Goal: Transaction & Acquisition: Purchase product/service

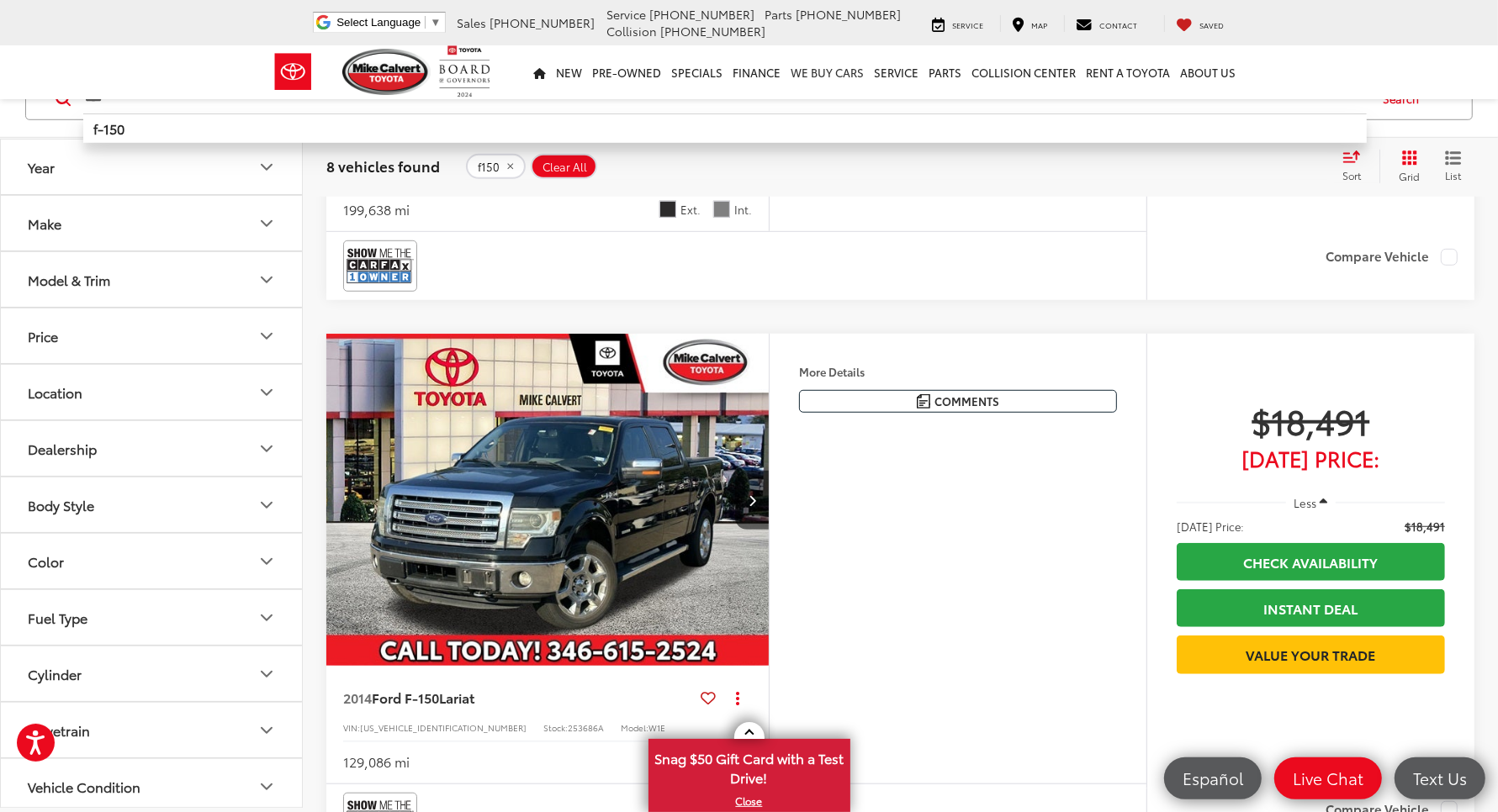
scroll to position [1051, 0]
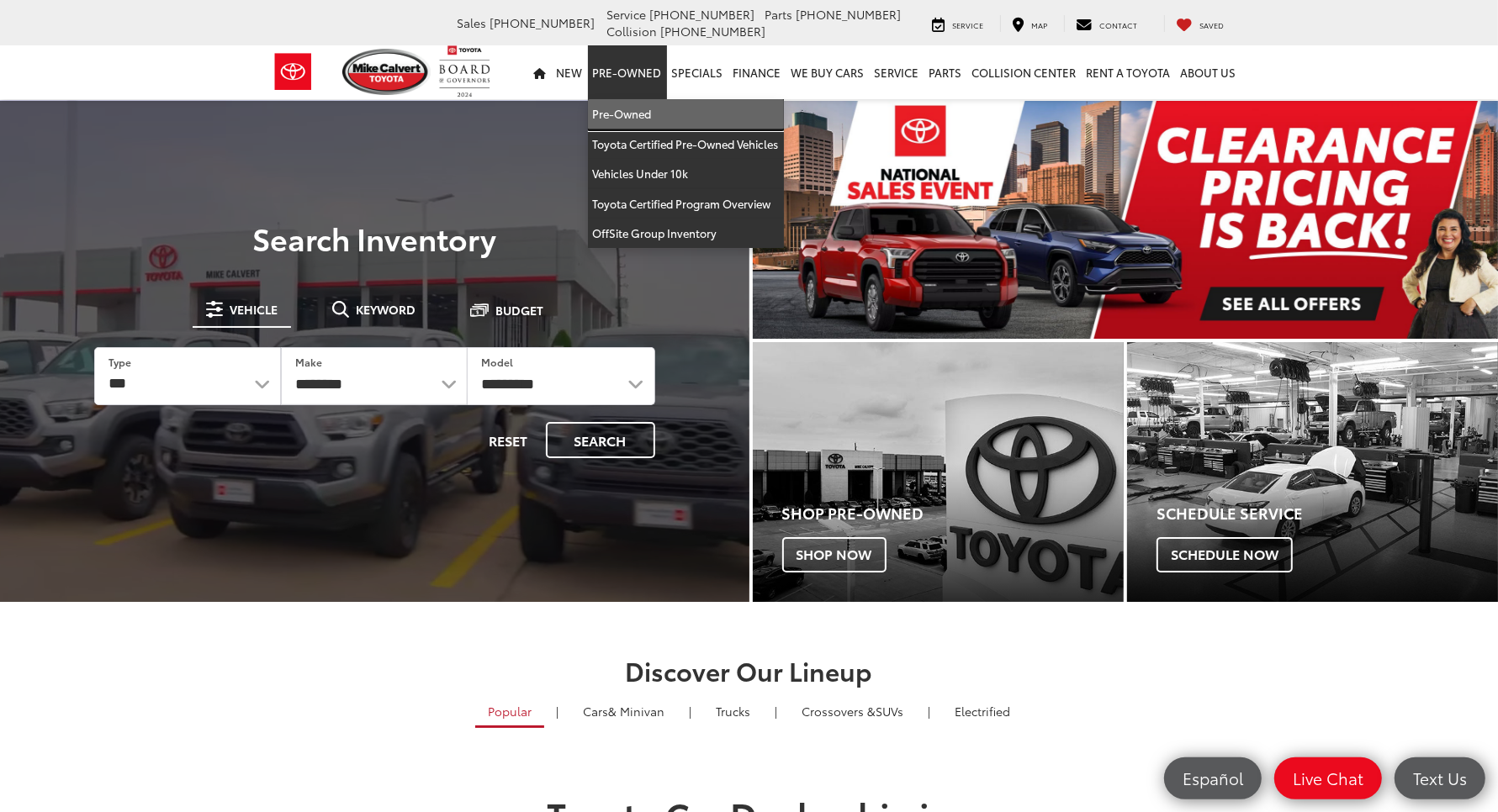
click at [588, 100] on link "Pre-Owned" at bounding box center [686, 114] width 196 height 31
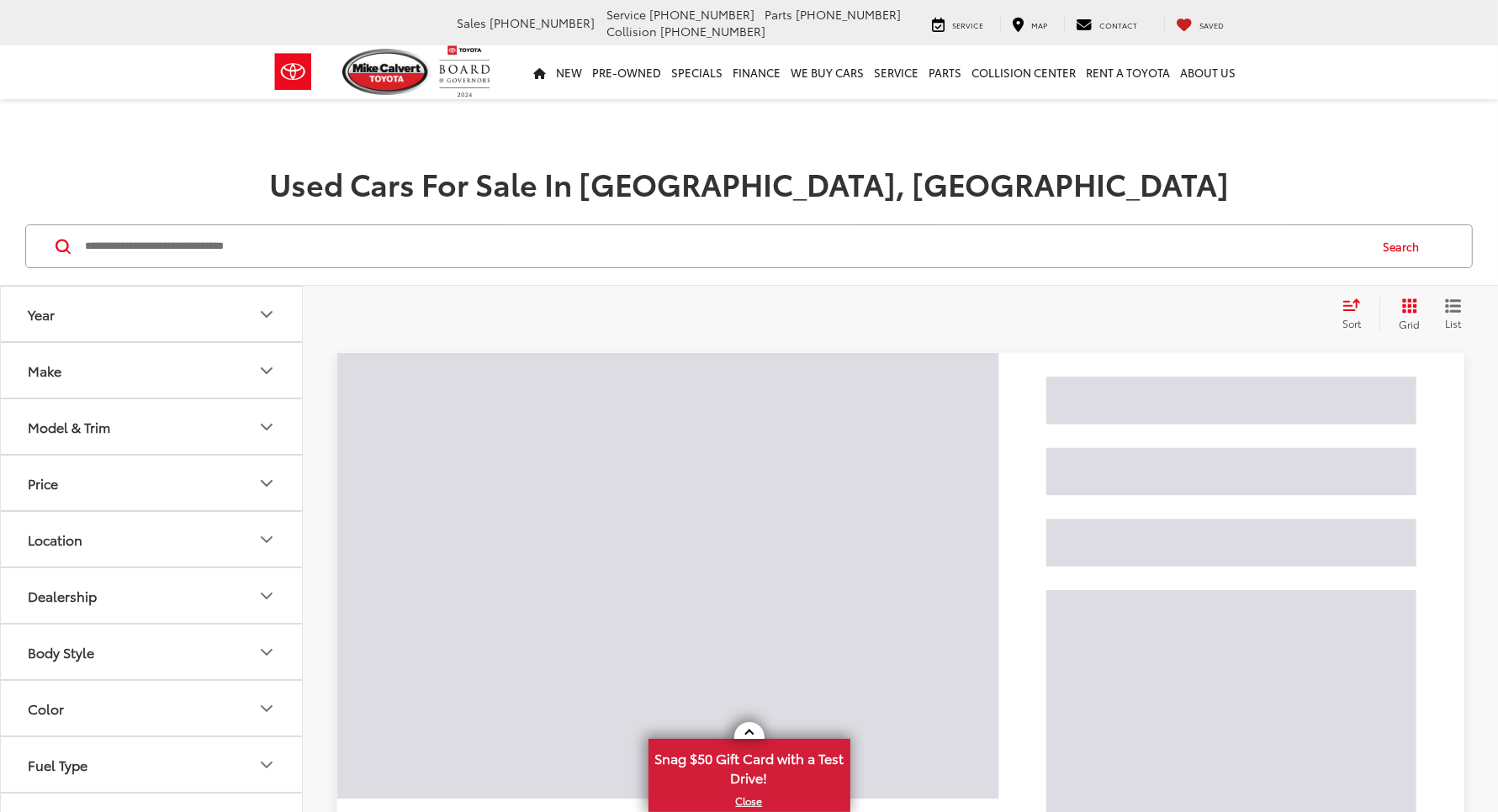
click at [256, 227] on input "Search by Make, Model, or Keyword" at bounding box center [724, 246] width 1283 height 40
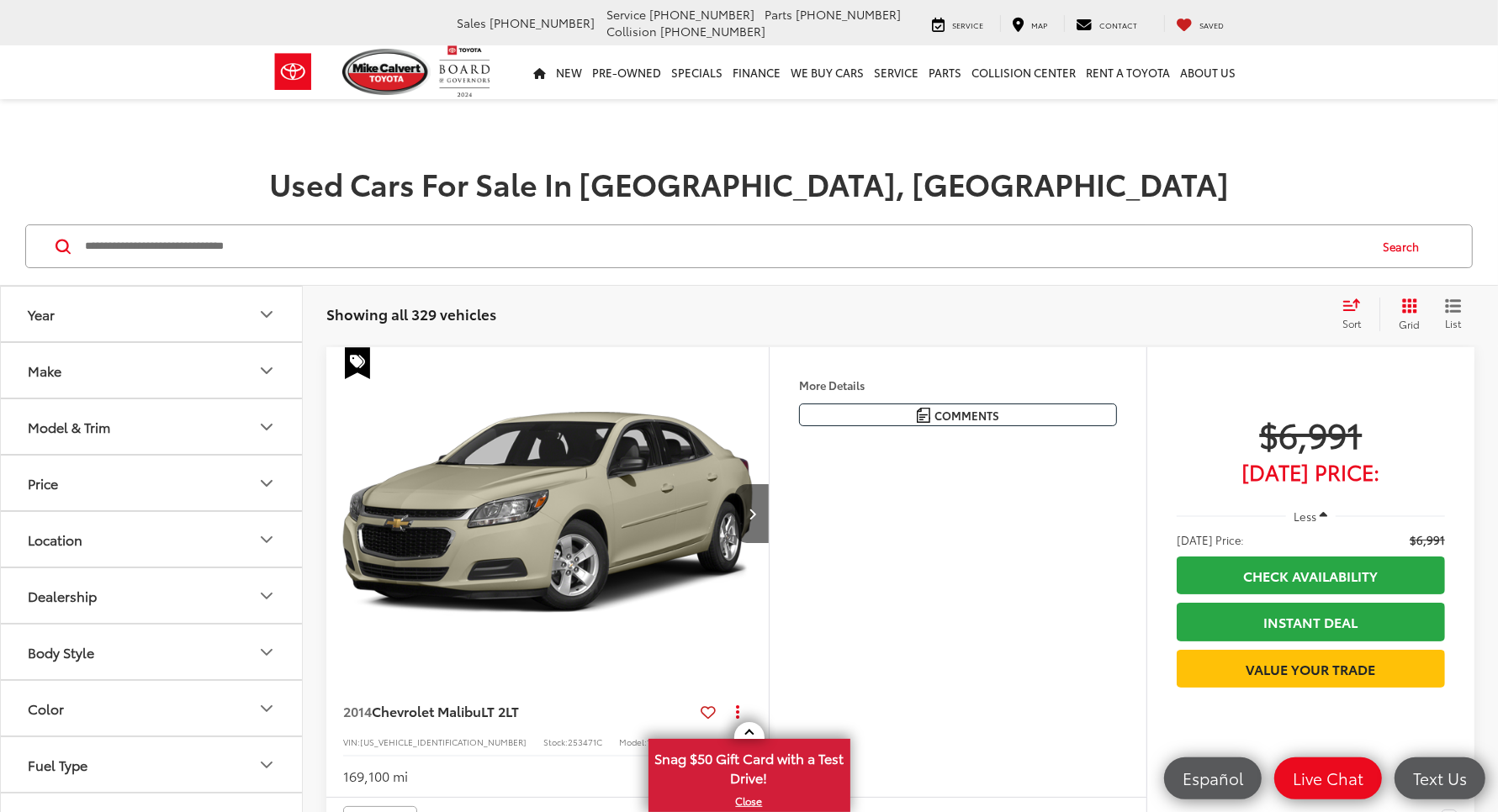
type input "*"
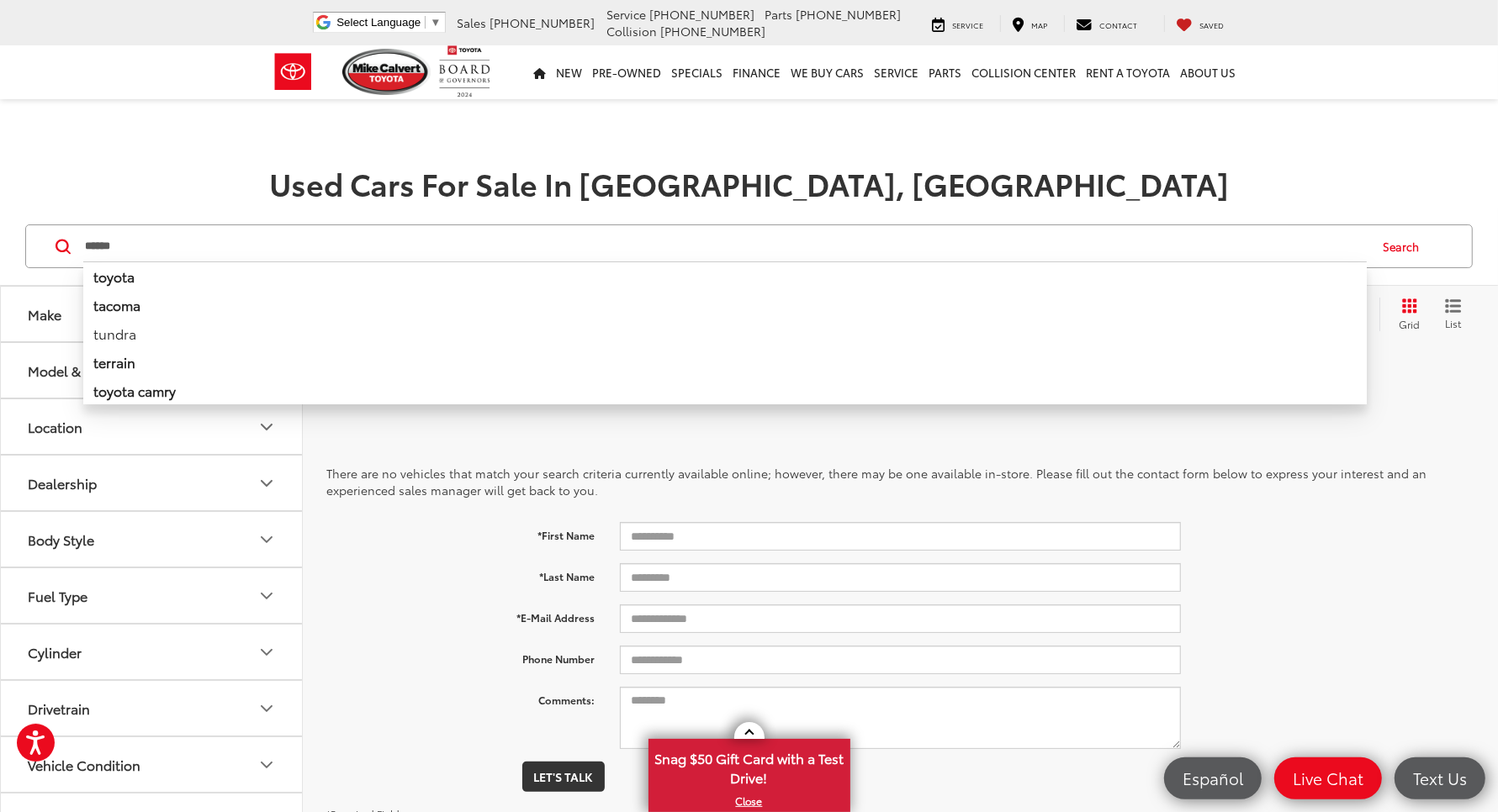
type input "******"
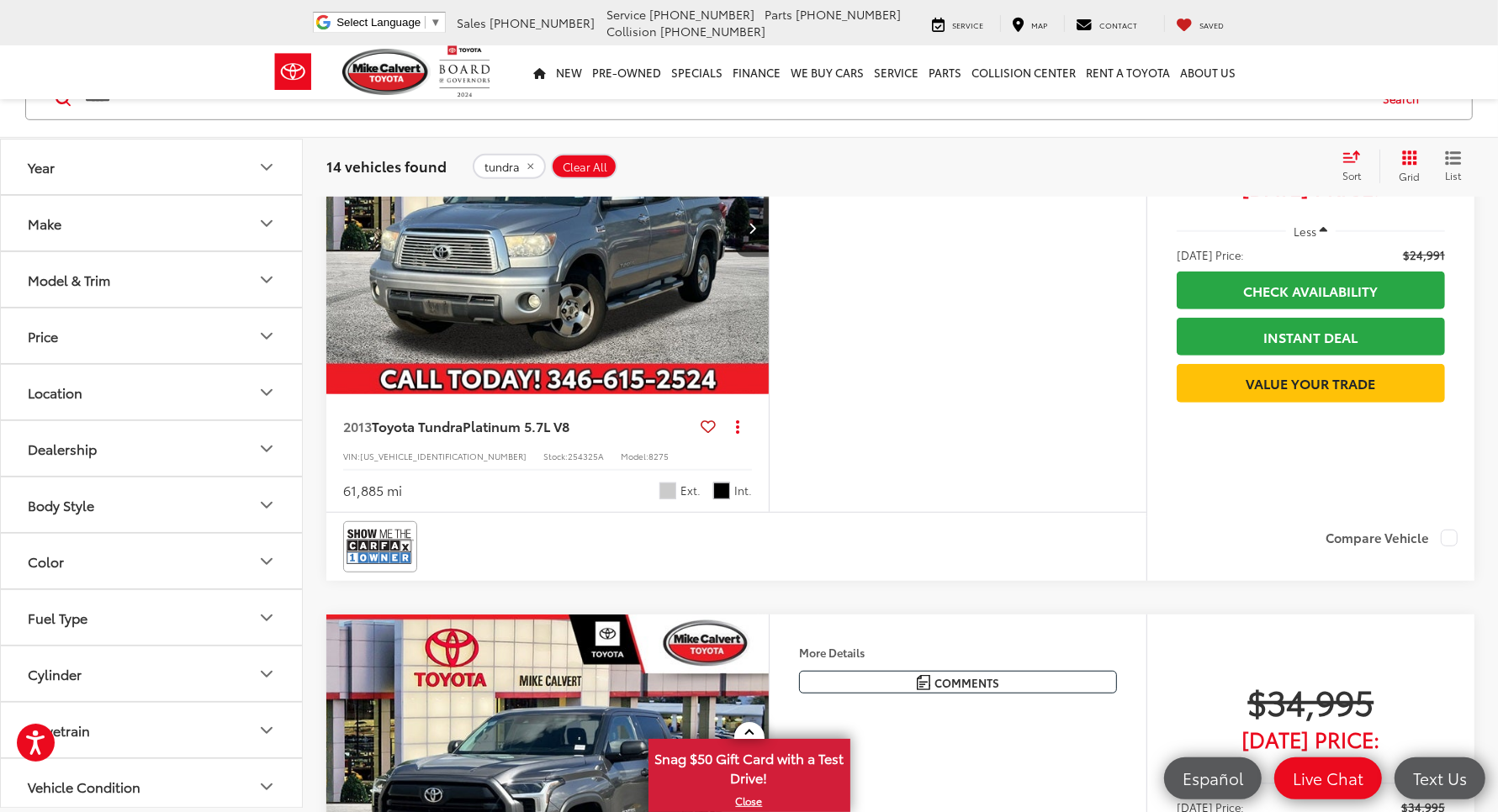
scroll to position [736, 0]
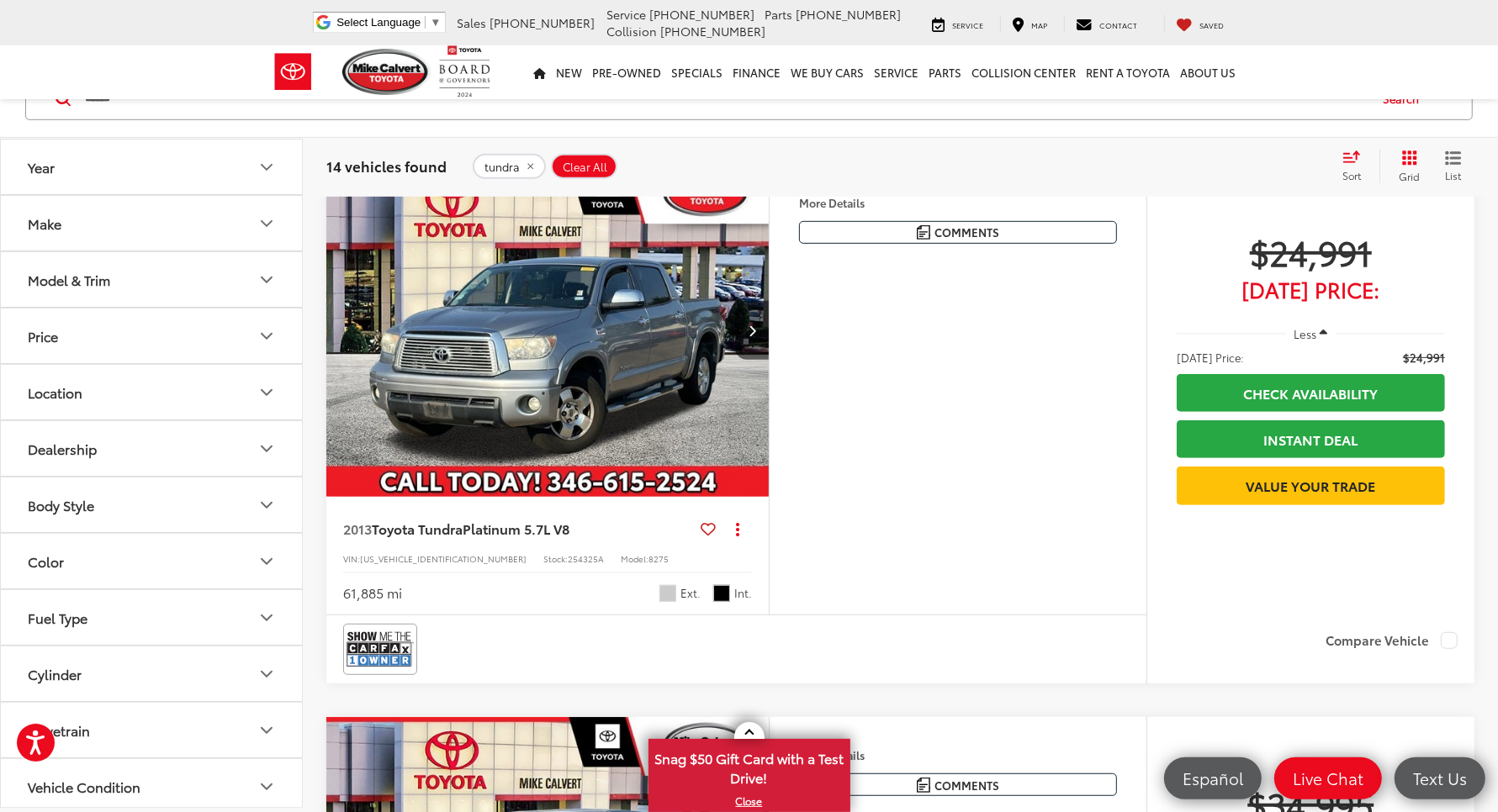
click at [604, 273] on img "2013 Toyota Tundra Platinum 5.7L V8 0" at bounding box center [547, 331] width 444 height 334
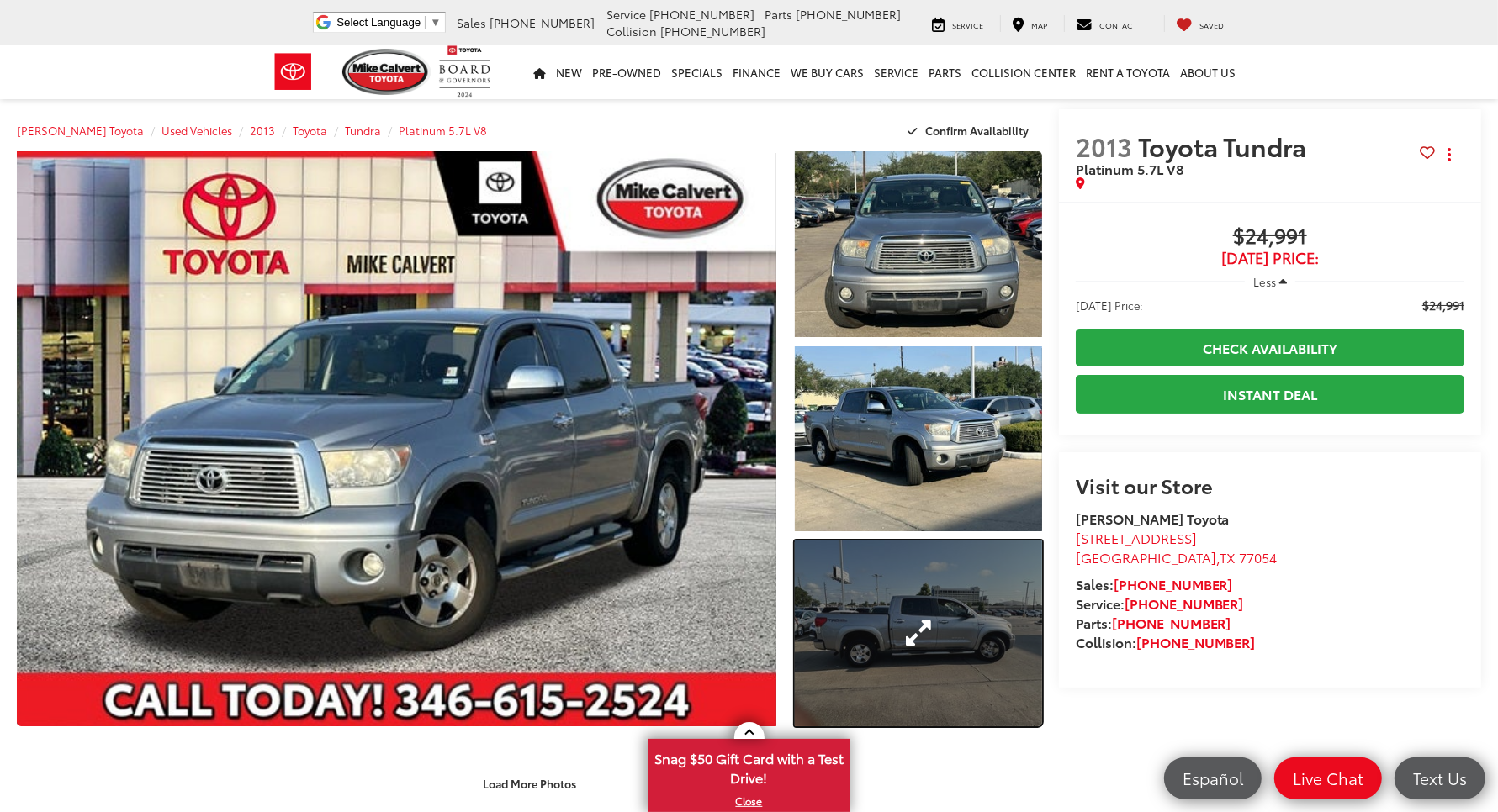
click at [976, 636] on link "Expand Photo 3" at bounding box center [918, 634] width 247 height 186
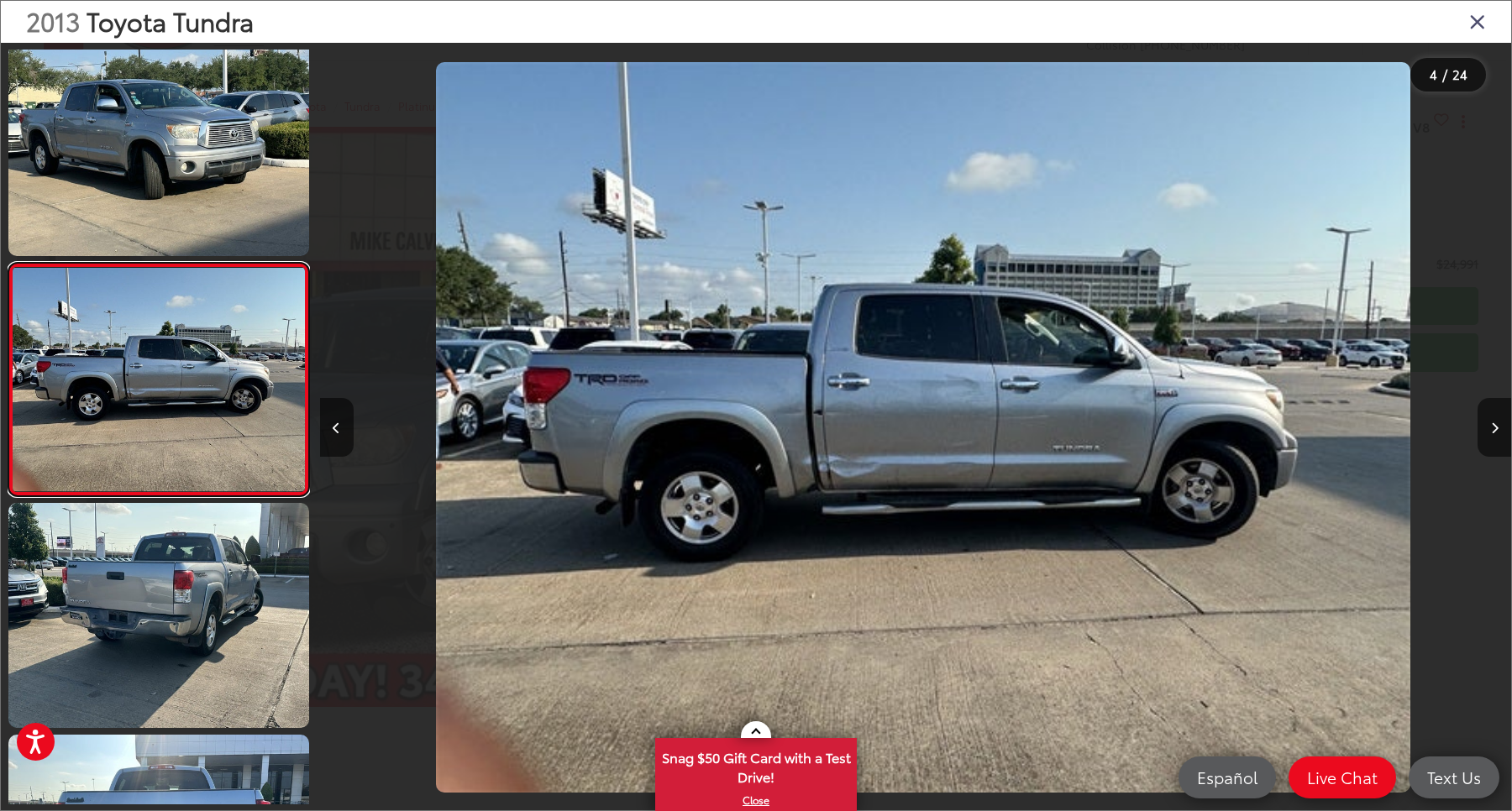
scroll to position [0, 3573]
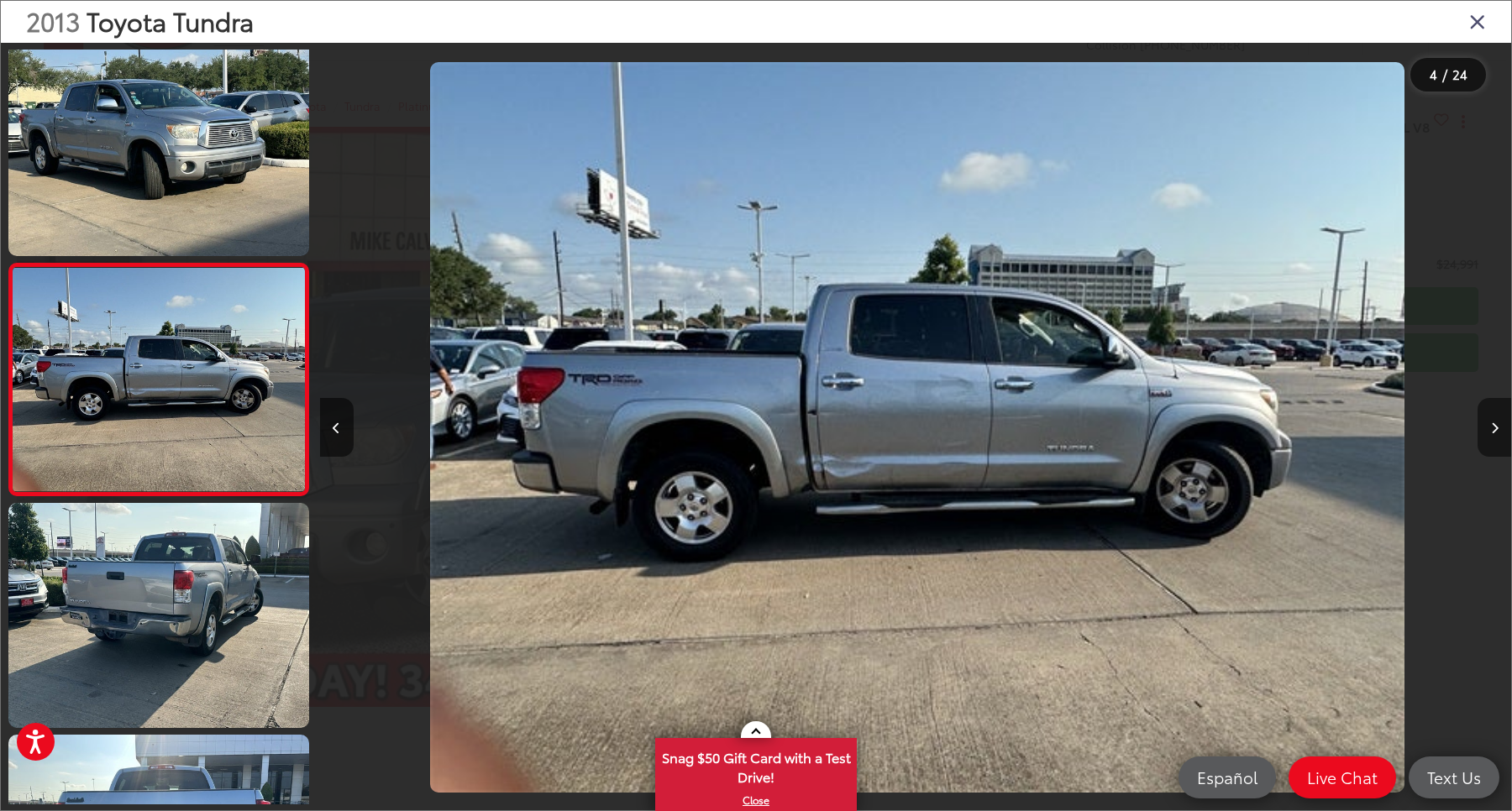
click at [1491, 409] on button "Next image" at bounding box center [1494, 428] width 33 height 59
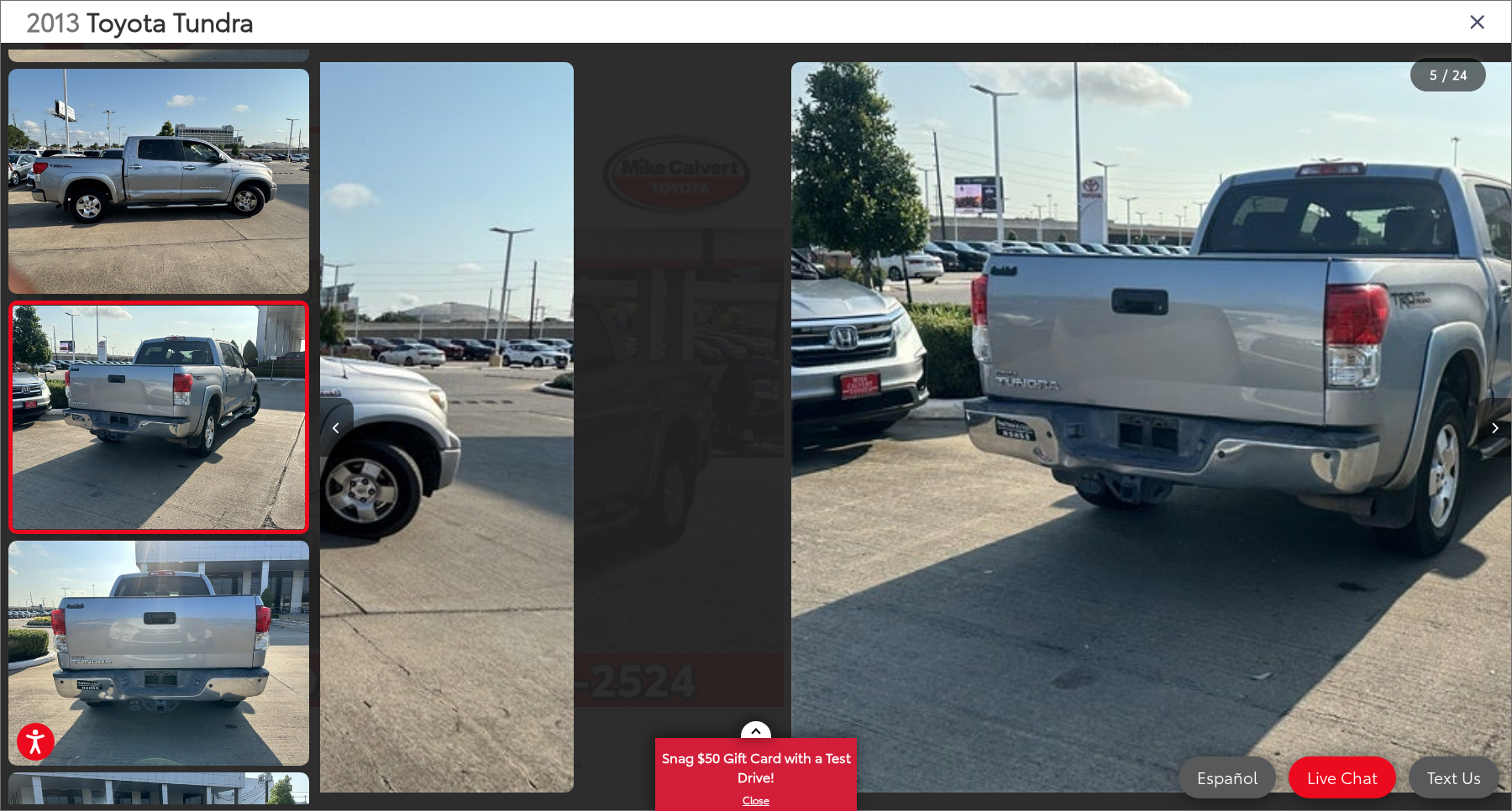
scroll to position [716, 0]
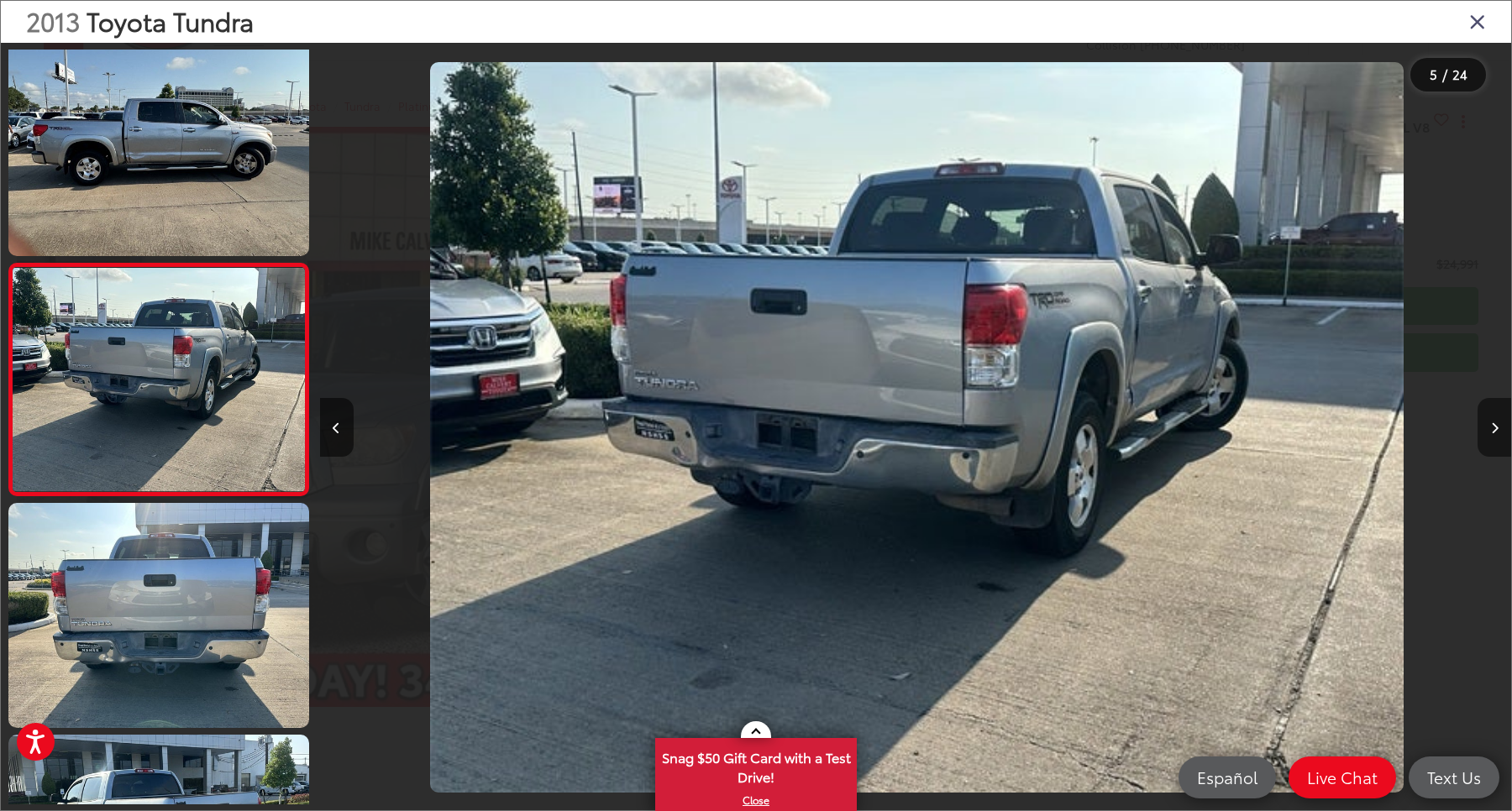
click at [1491, 409] on button "Next image" at bounding box center [1494, 428] width 33 height 59
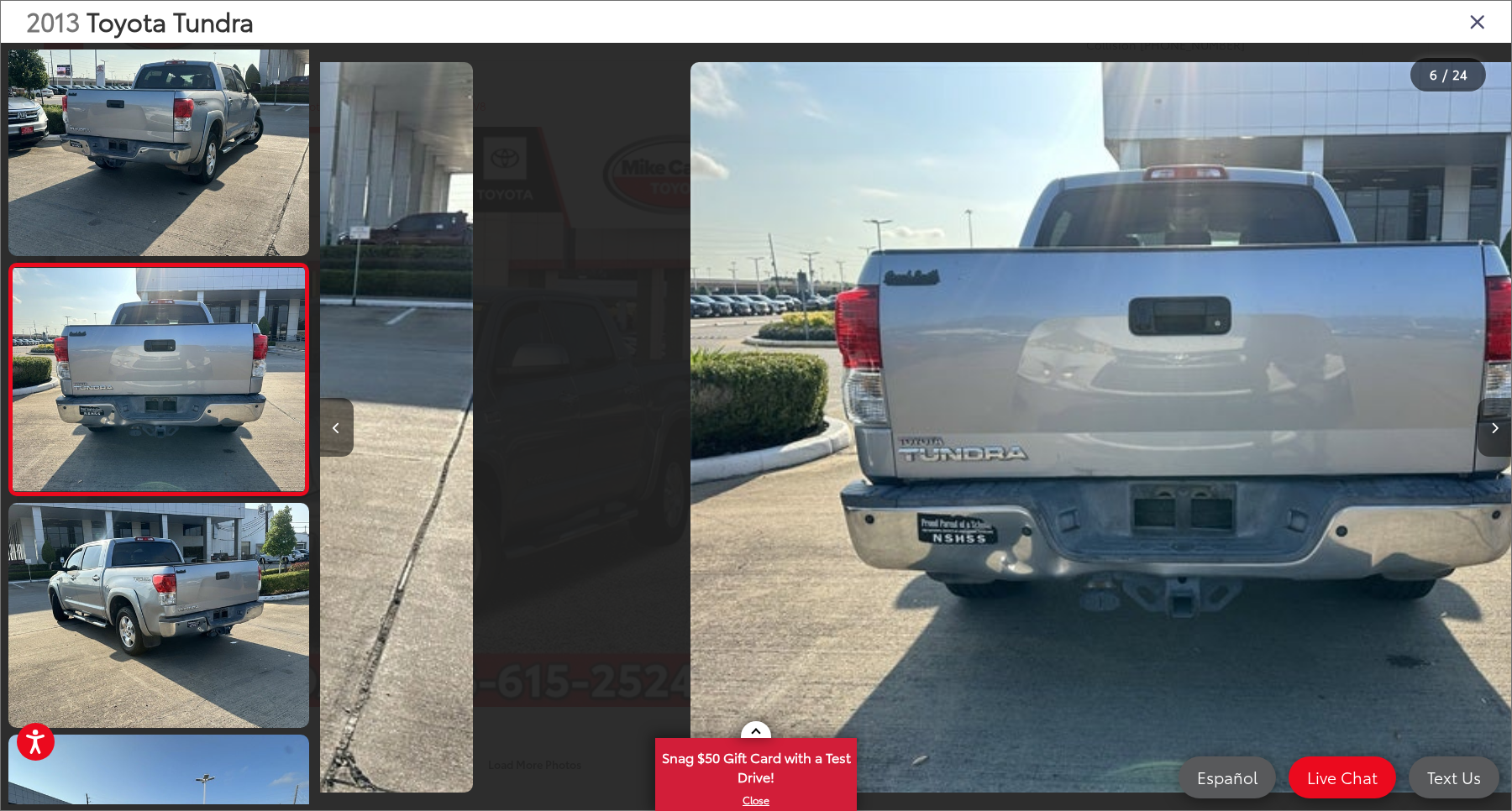
scroll to position [949, 0]
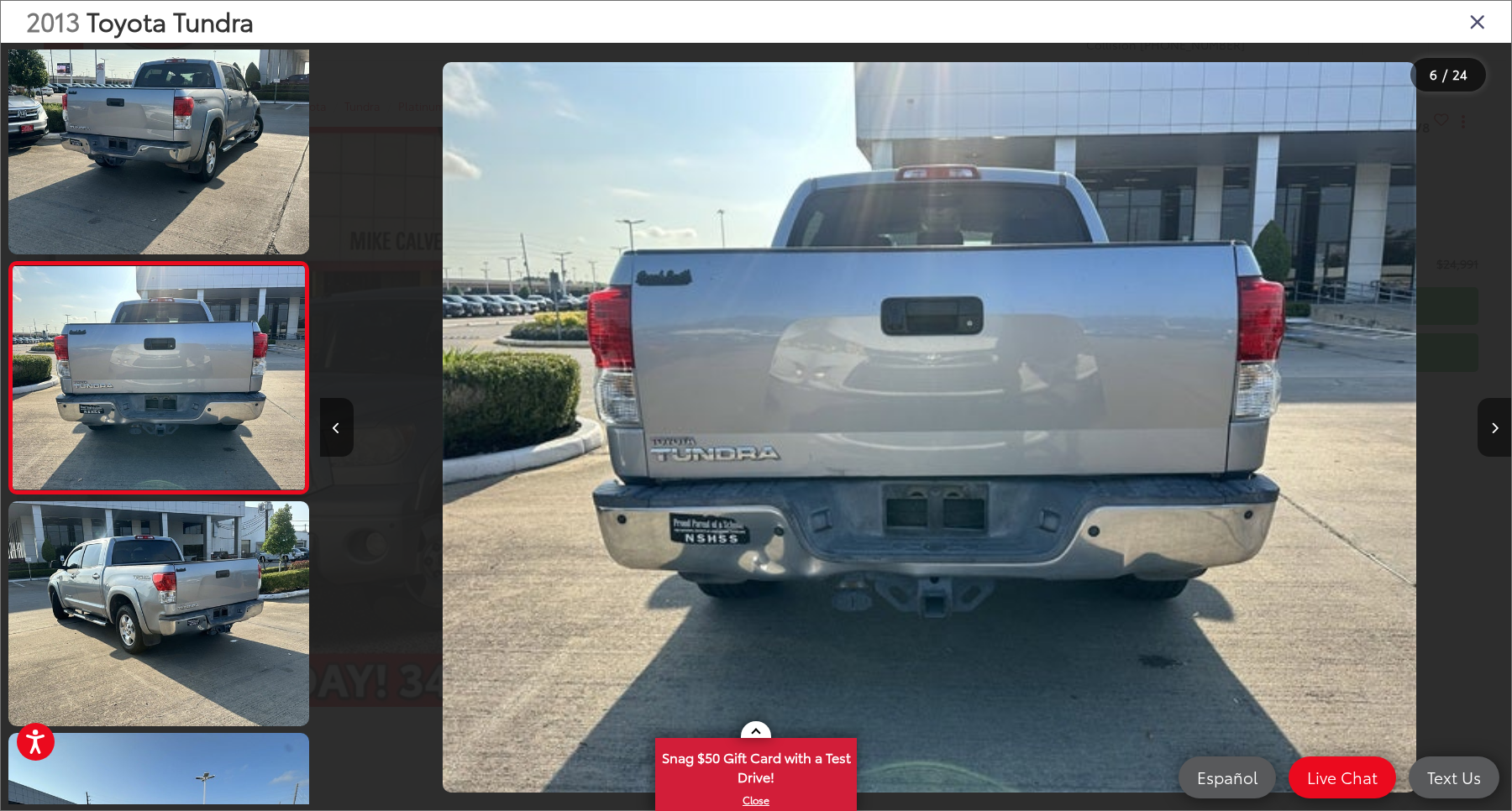
click at [1491, 409] on button "Next image" at bounding box center [1494, 428] width 33 height 59
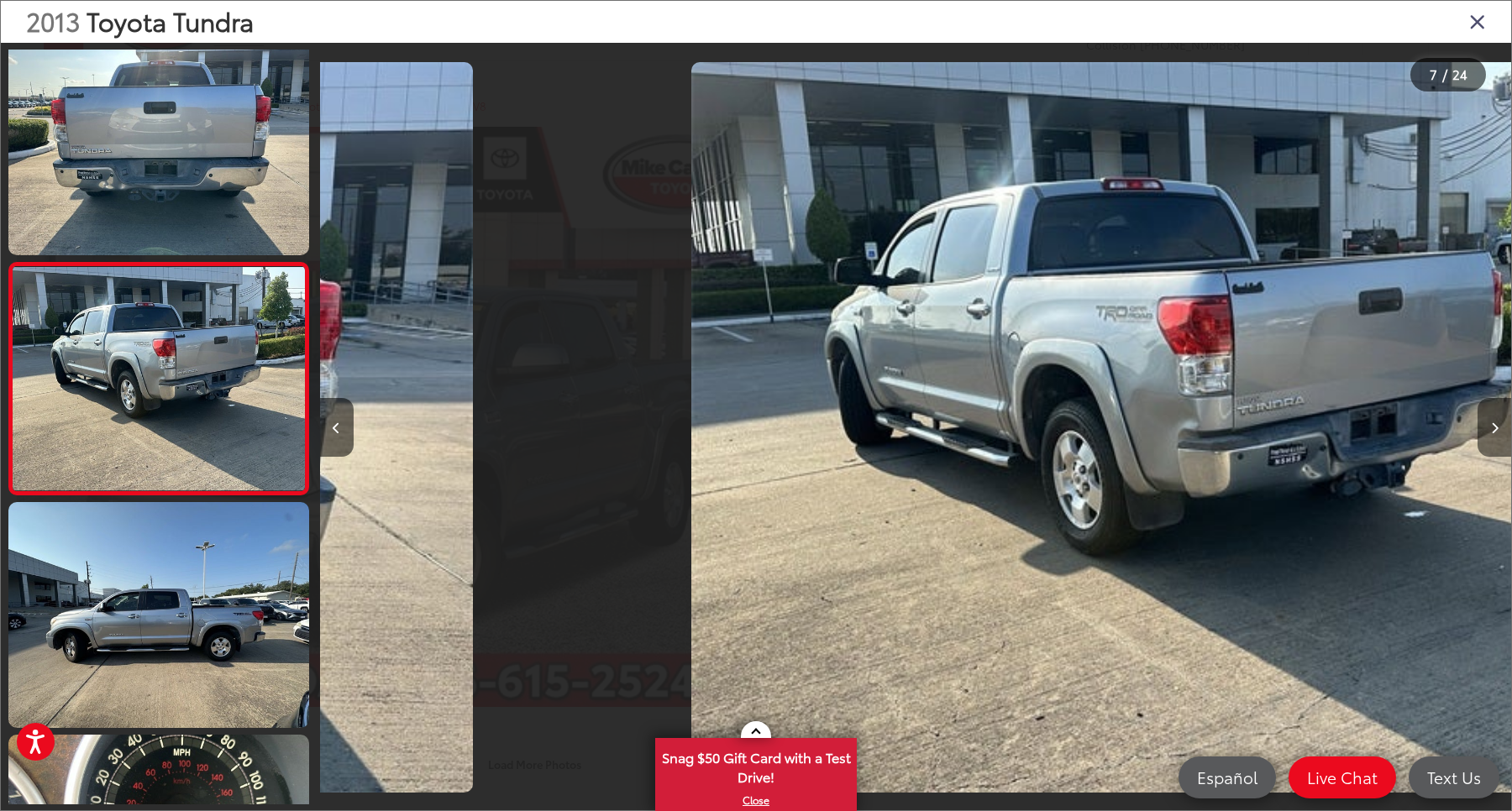
scroll to position [1181, 0]
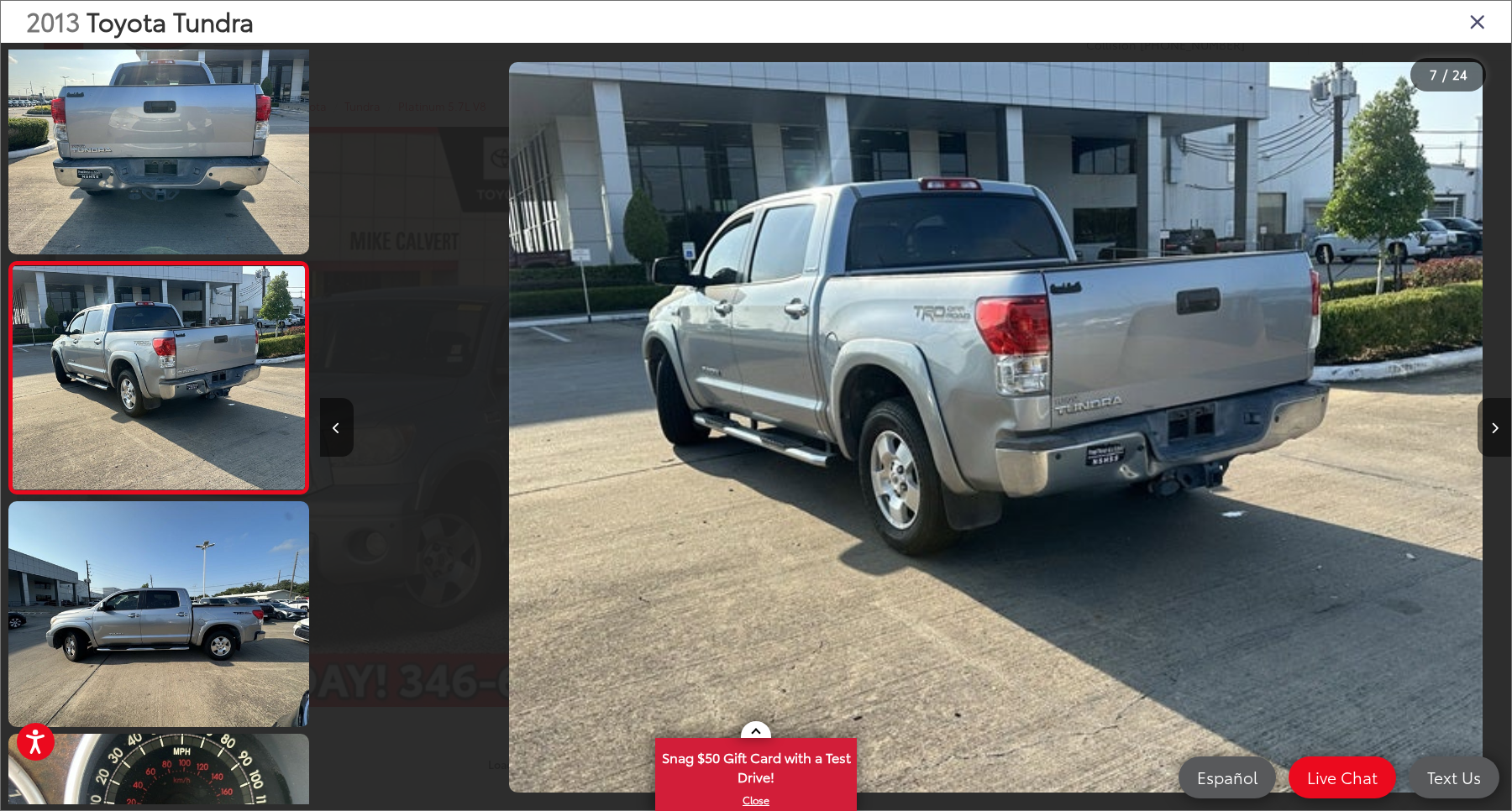
click at [1491, 409] on button "Next image" at bounding box center [1494, 428] width 33 height 59
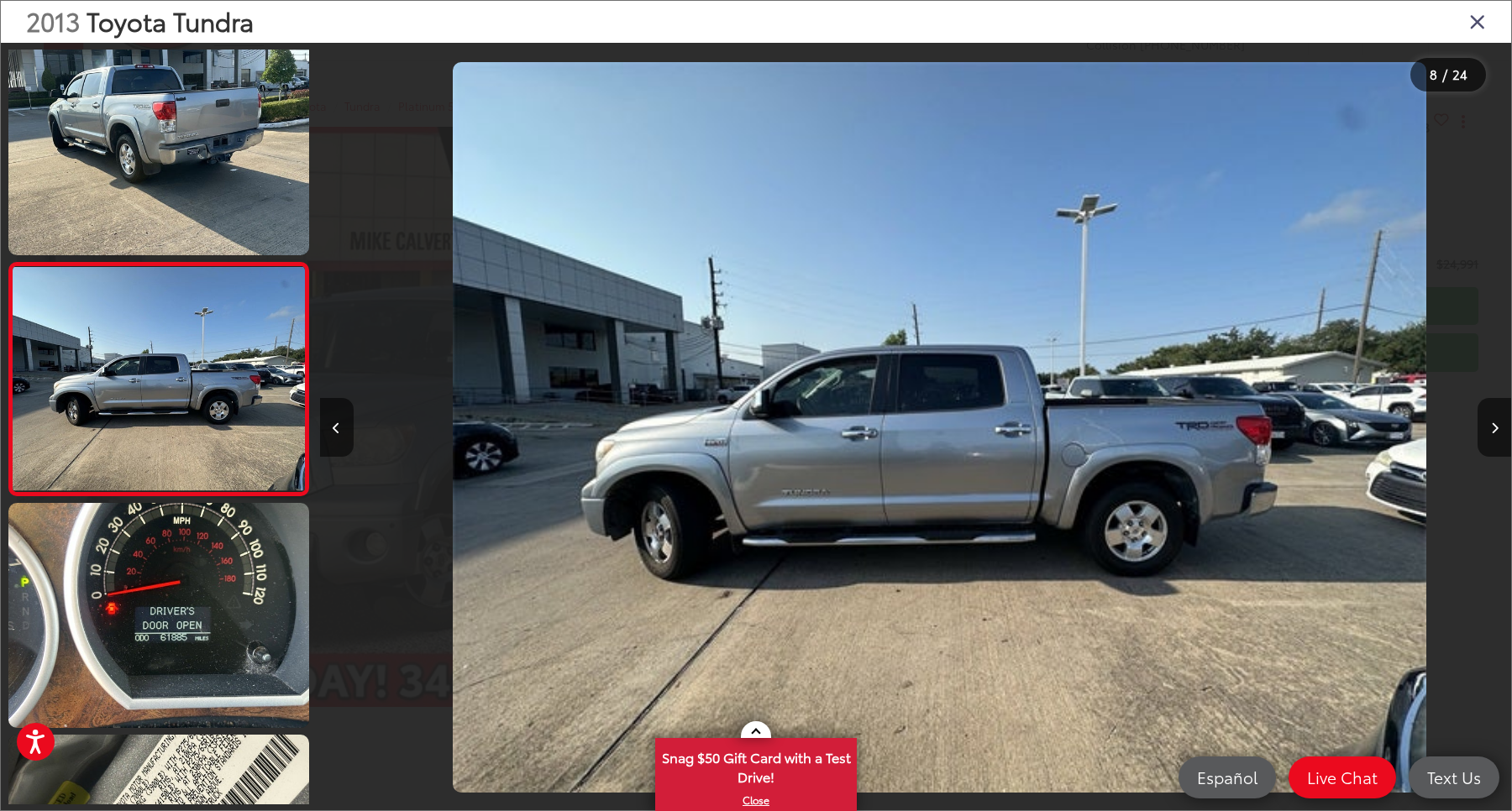
scroll to position [0, 8339]
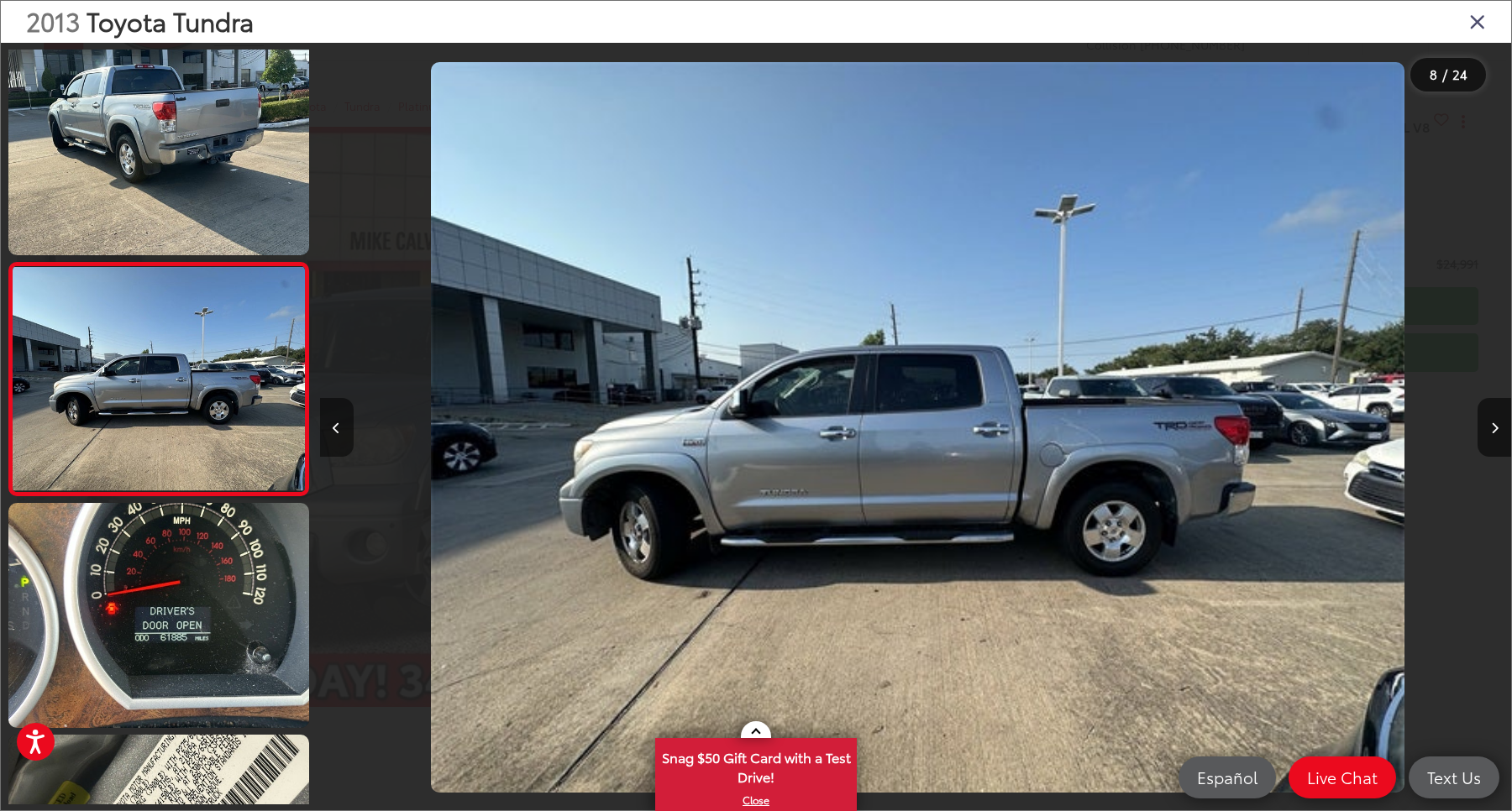
click at [333, 414] on button "Previous image" at bounding box center [337, 428] width 33 height 59
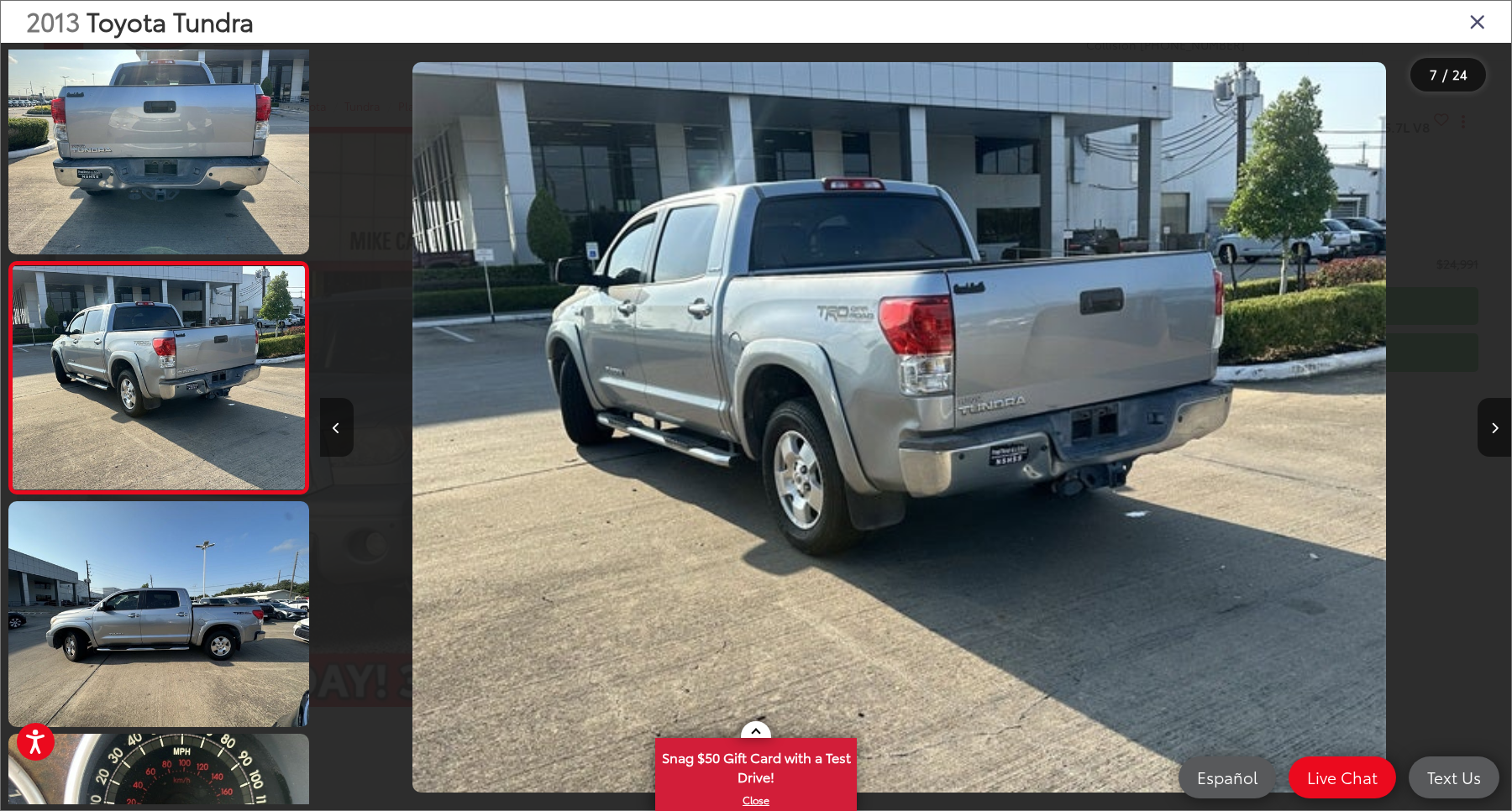
scroll to position [0, 7148]
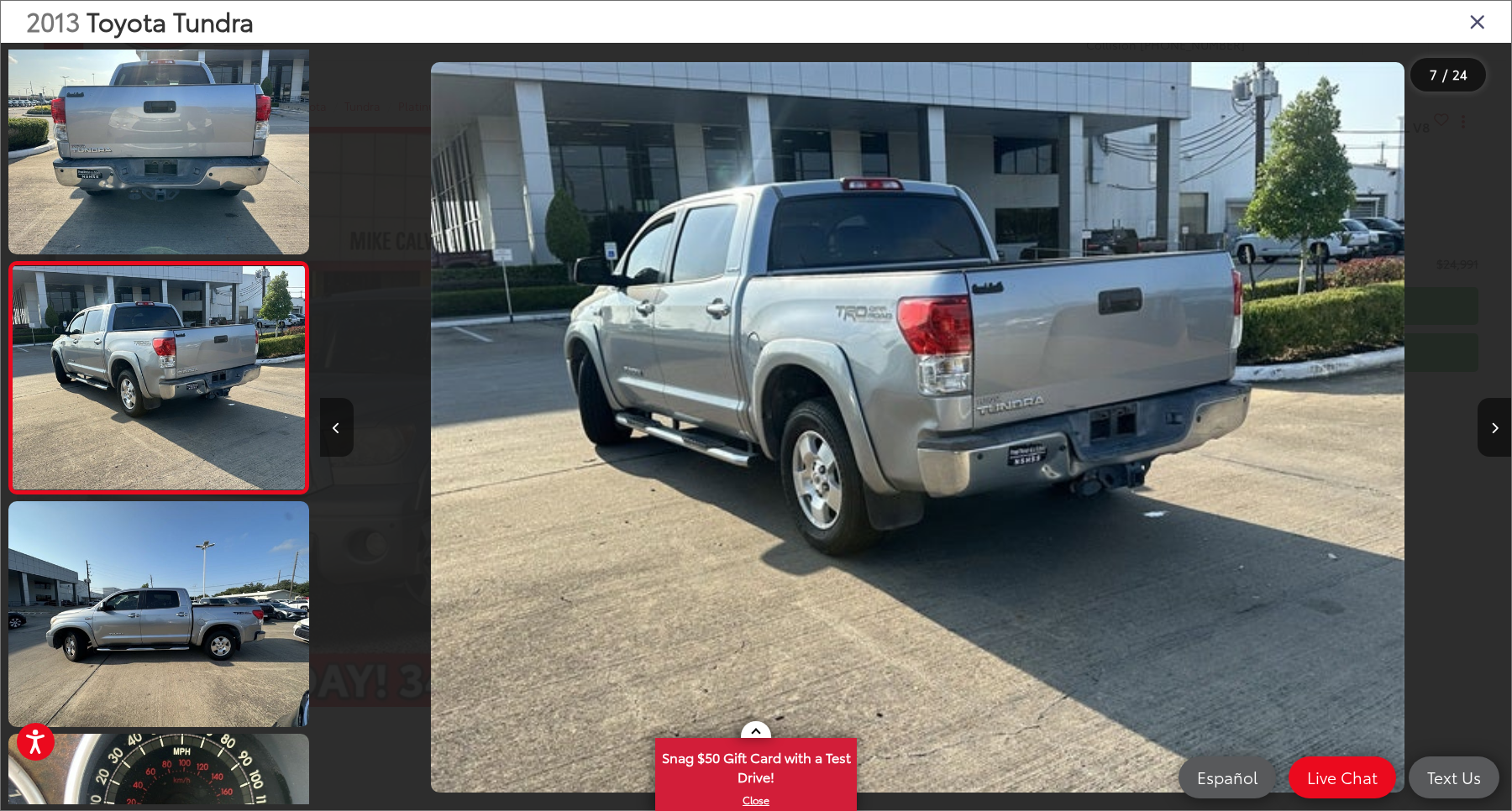
click at [333, 414] on button "Previous image" at bounding box center [337, 428] width 33 height 59
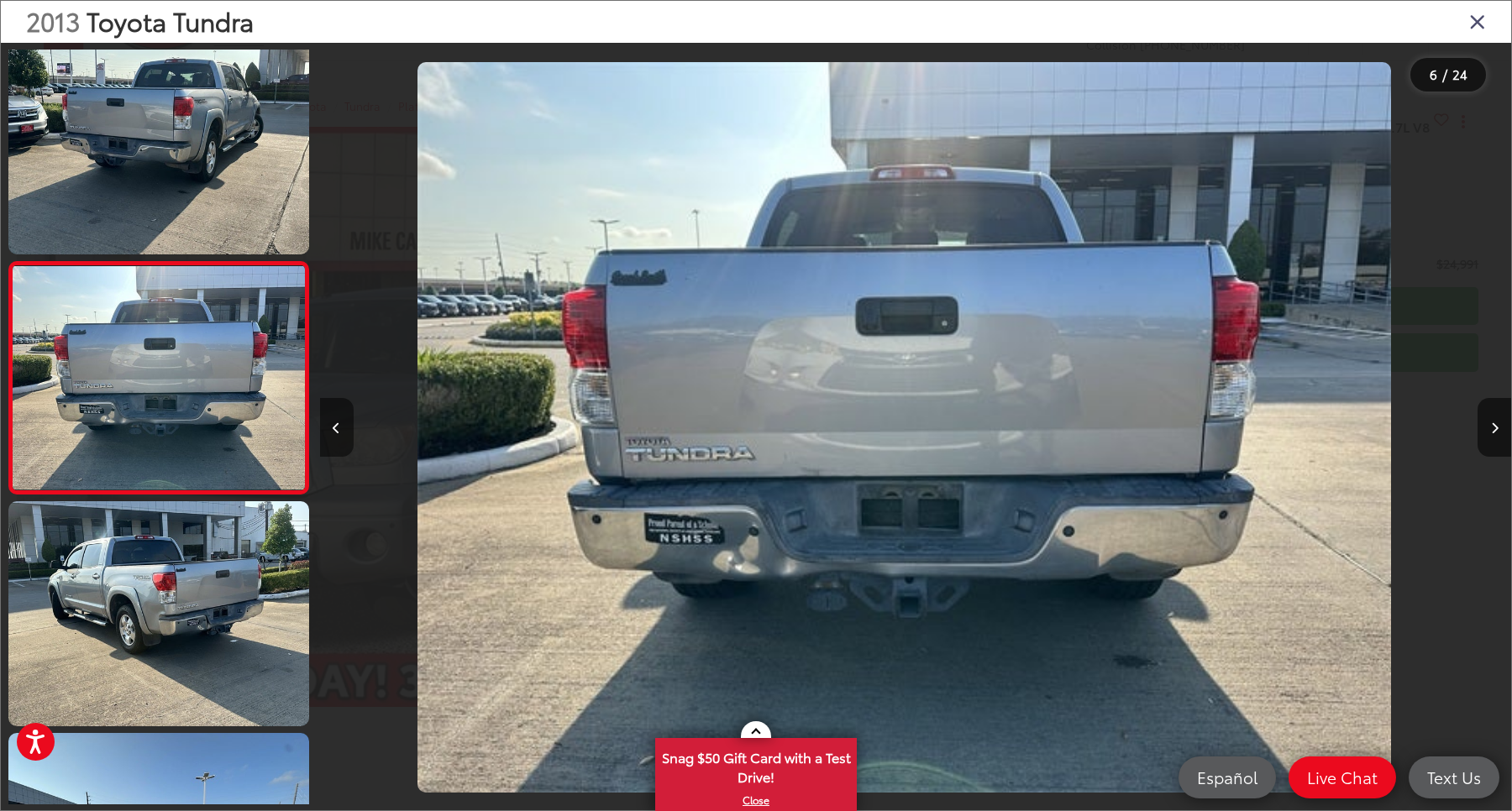
scroll to position [0, 5956]
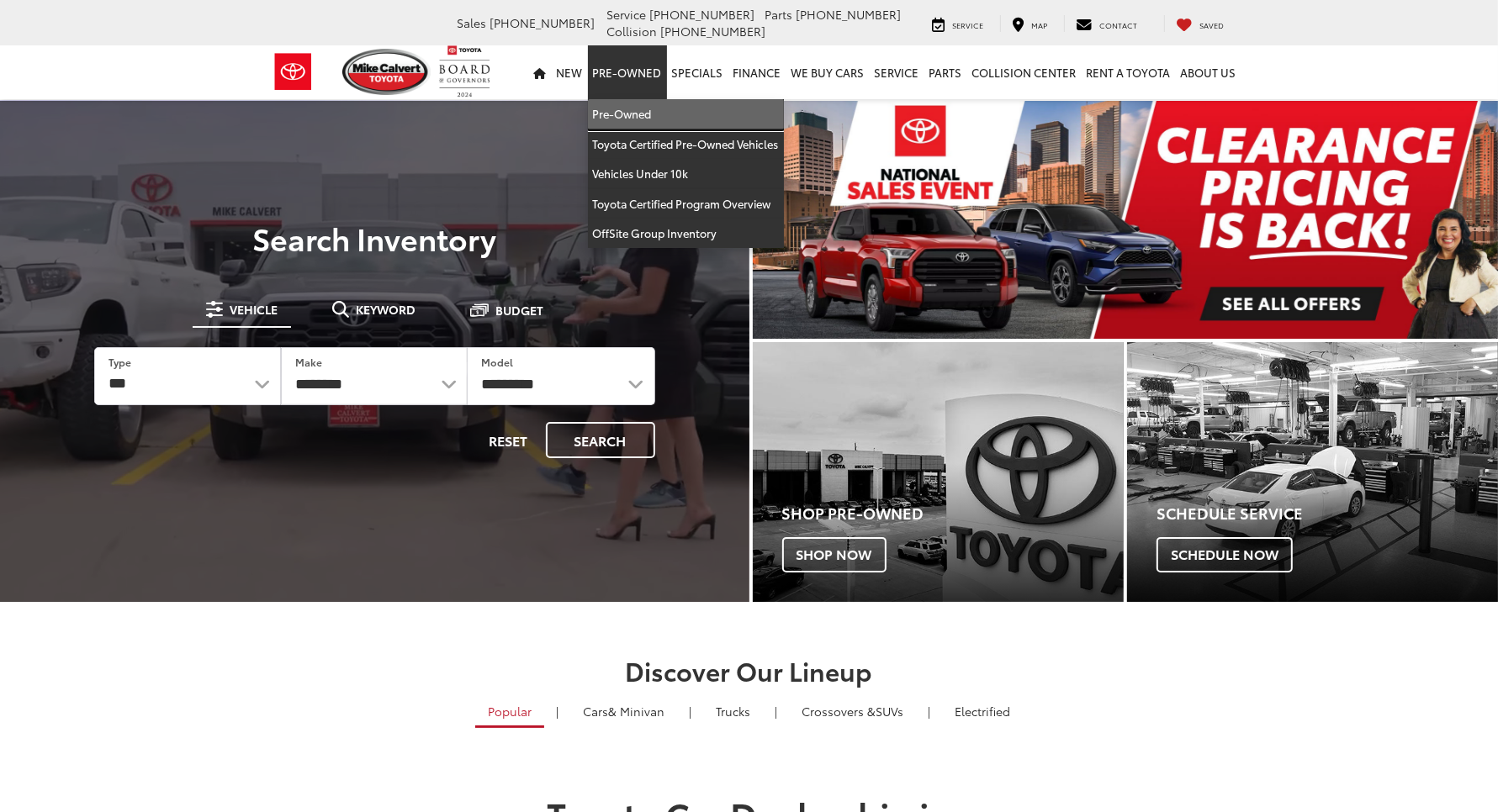
click at [588, 100] on link "Pre-Owned" at bounding box center [686, 114] width 196 height 31
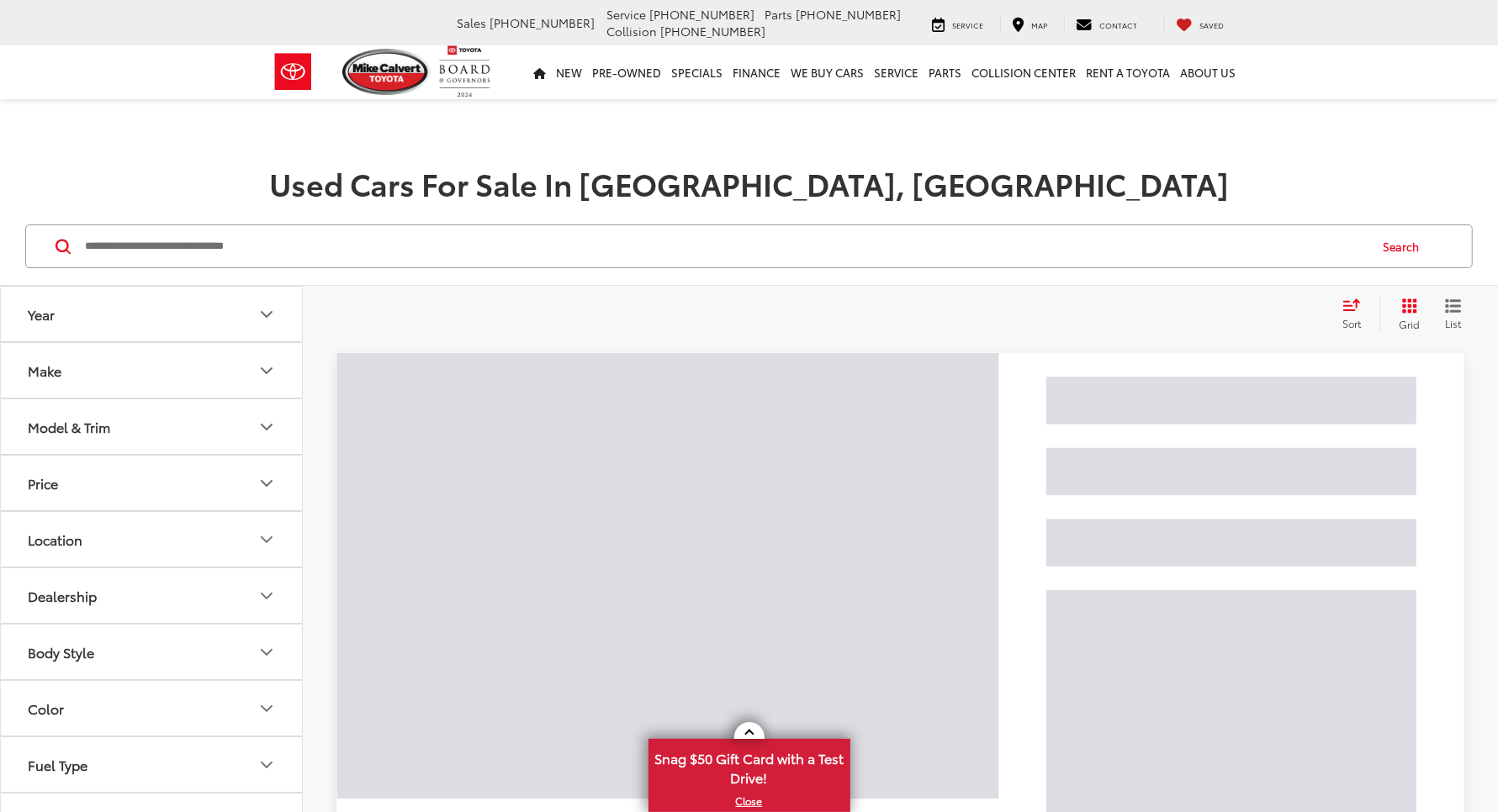
click at [383, 227] on input "Search by Make, Model, or Keyword" at bounding box center [724, 246] width 1283 height 40
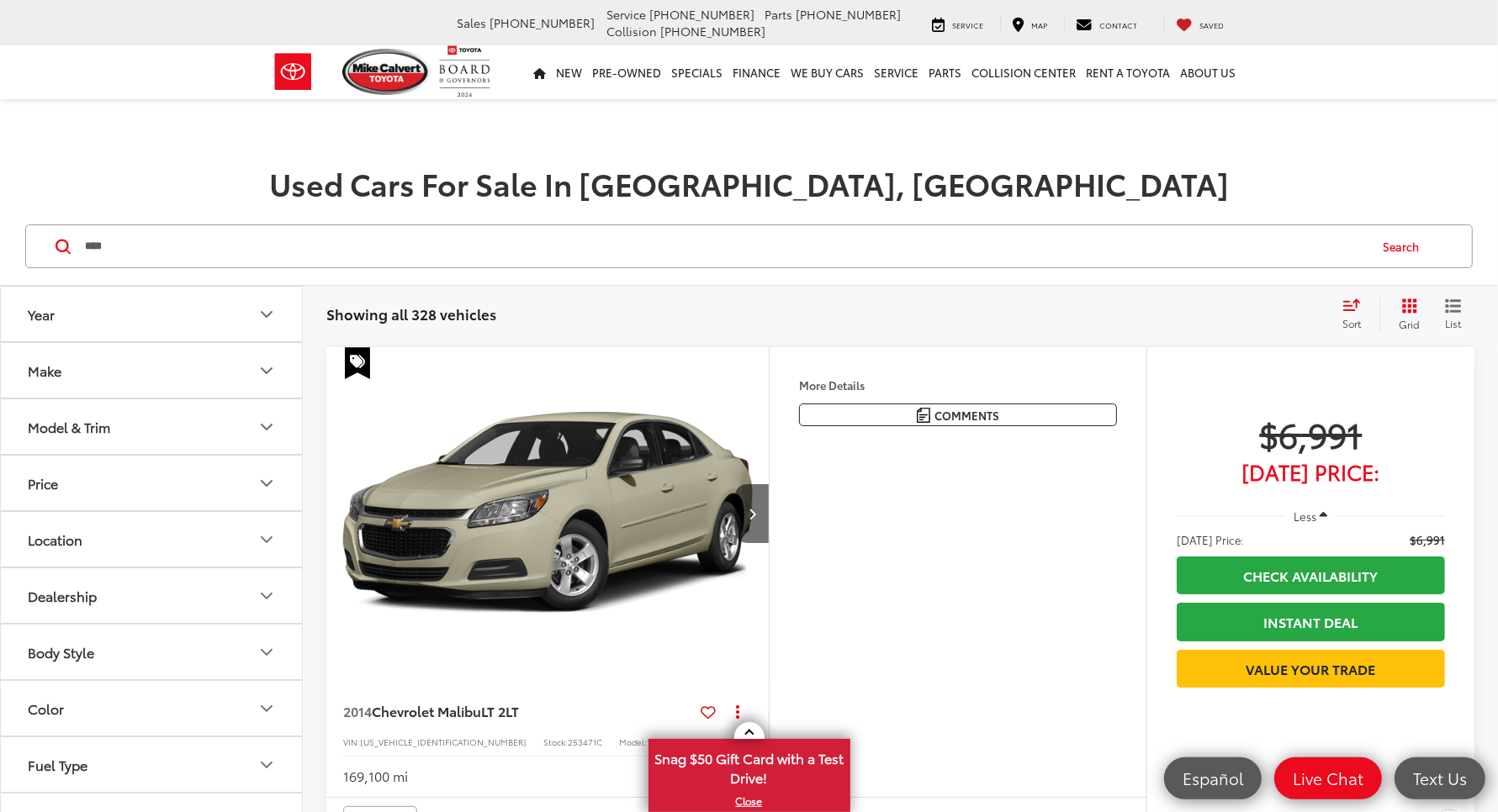
type input "****"
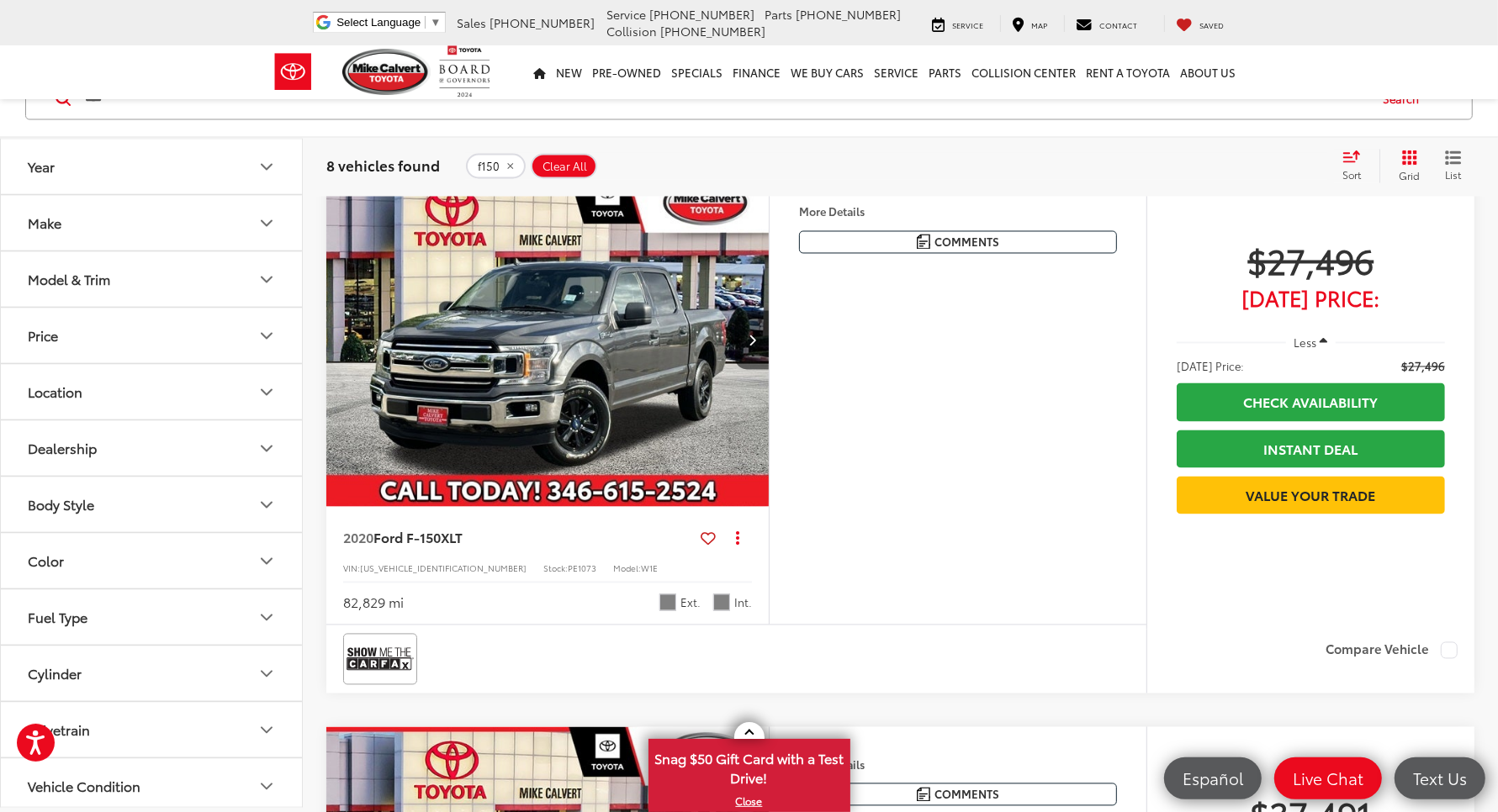
scroll to position [3364, 0]
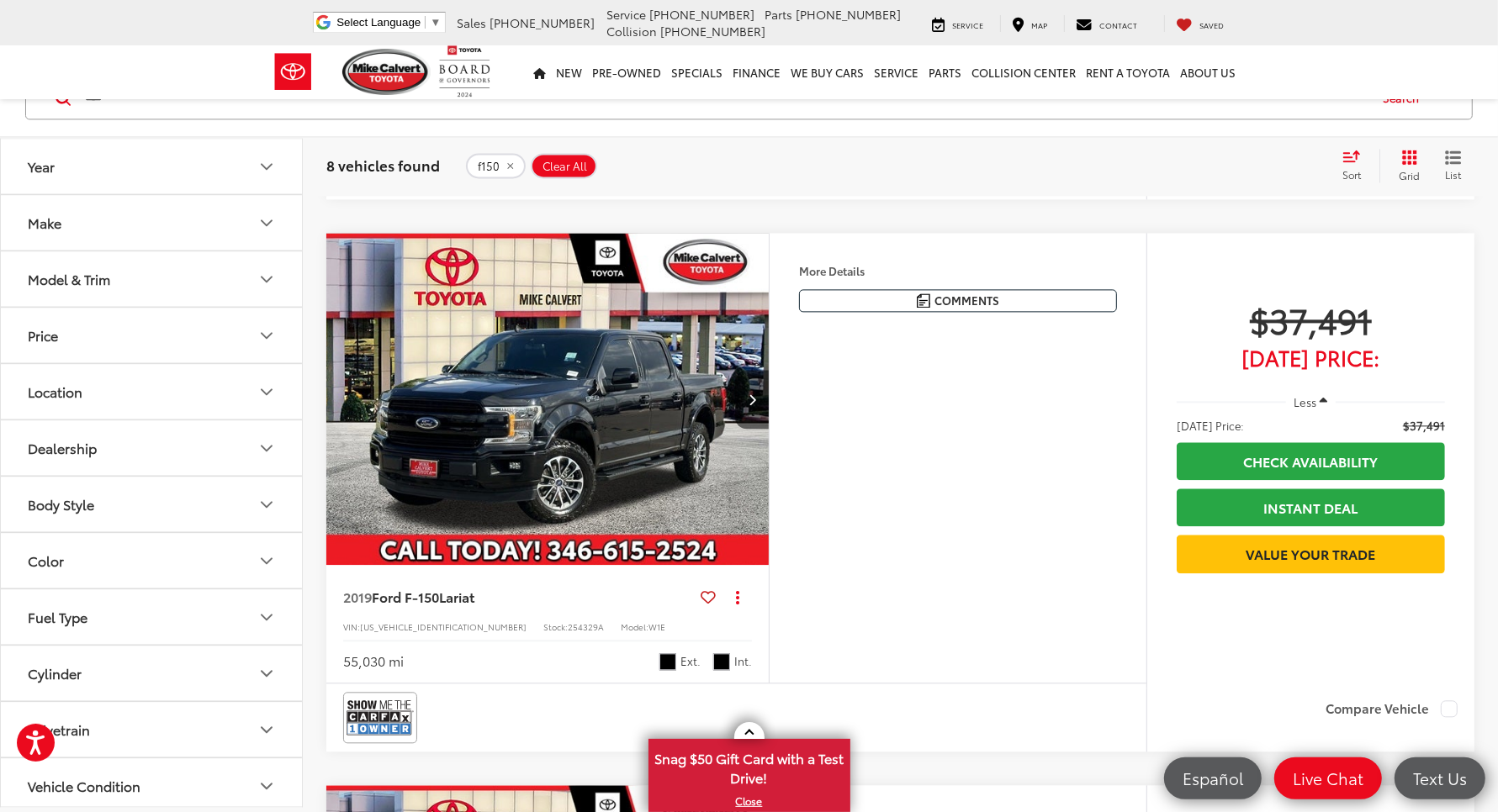
click at [606, 451] on img "2019 Ford F-150 Lariat 0" at bounding box center [547, 399] width 444 height 334
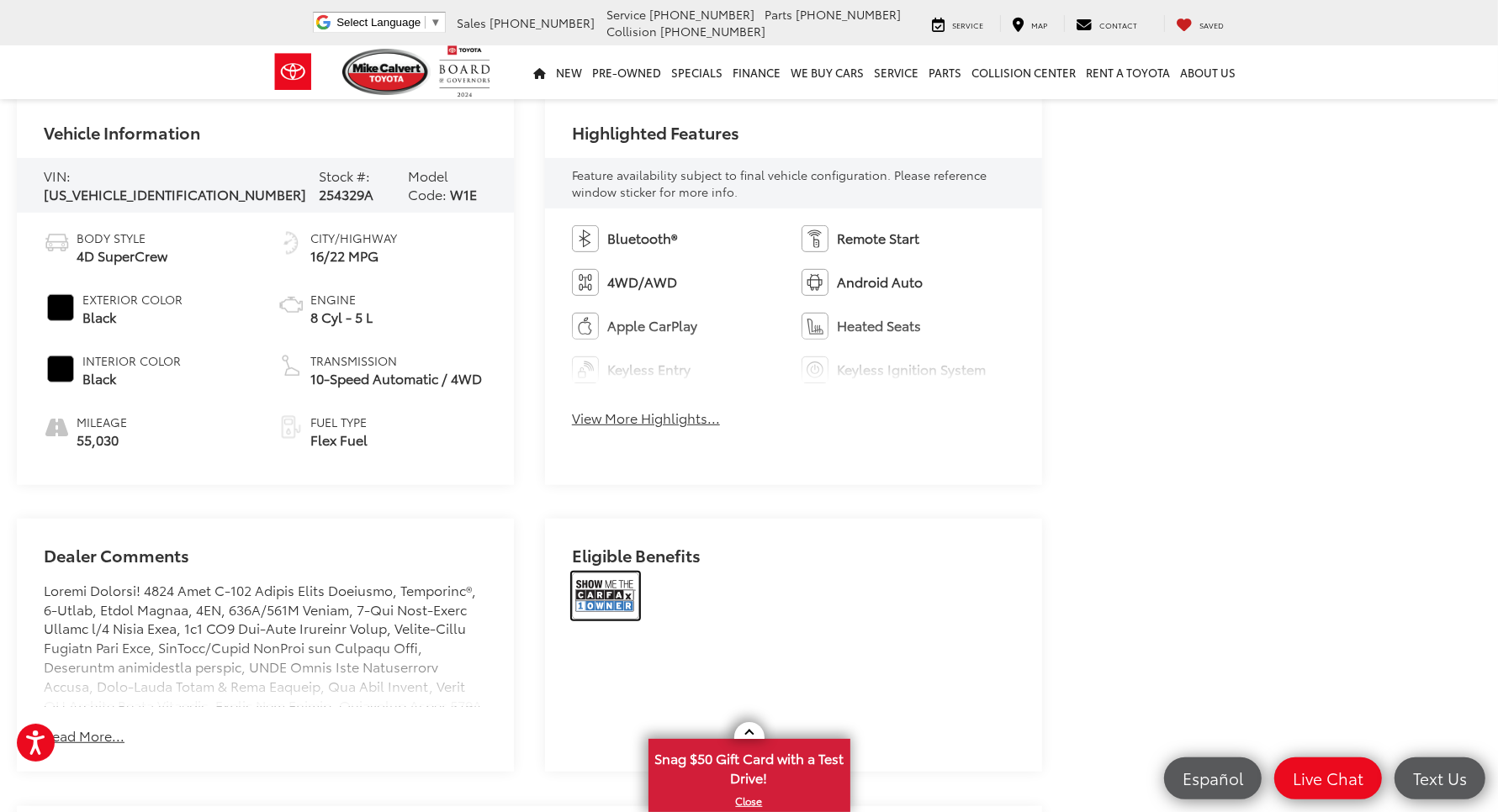
click at [594, 573] on img at bounding box center [605, 596] width 67 height 47
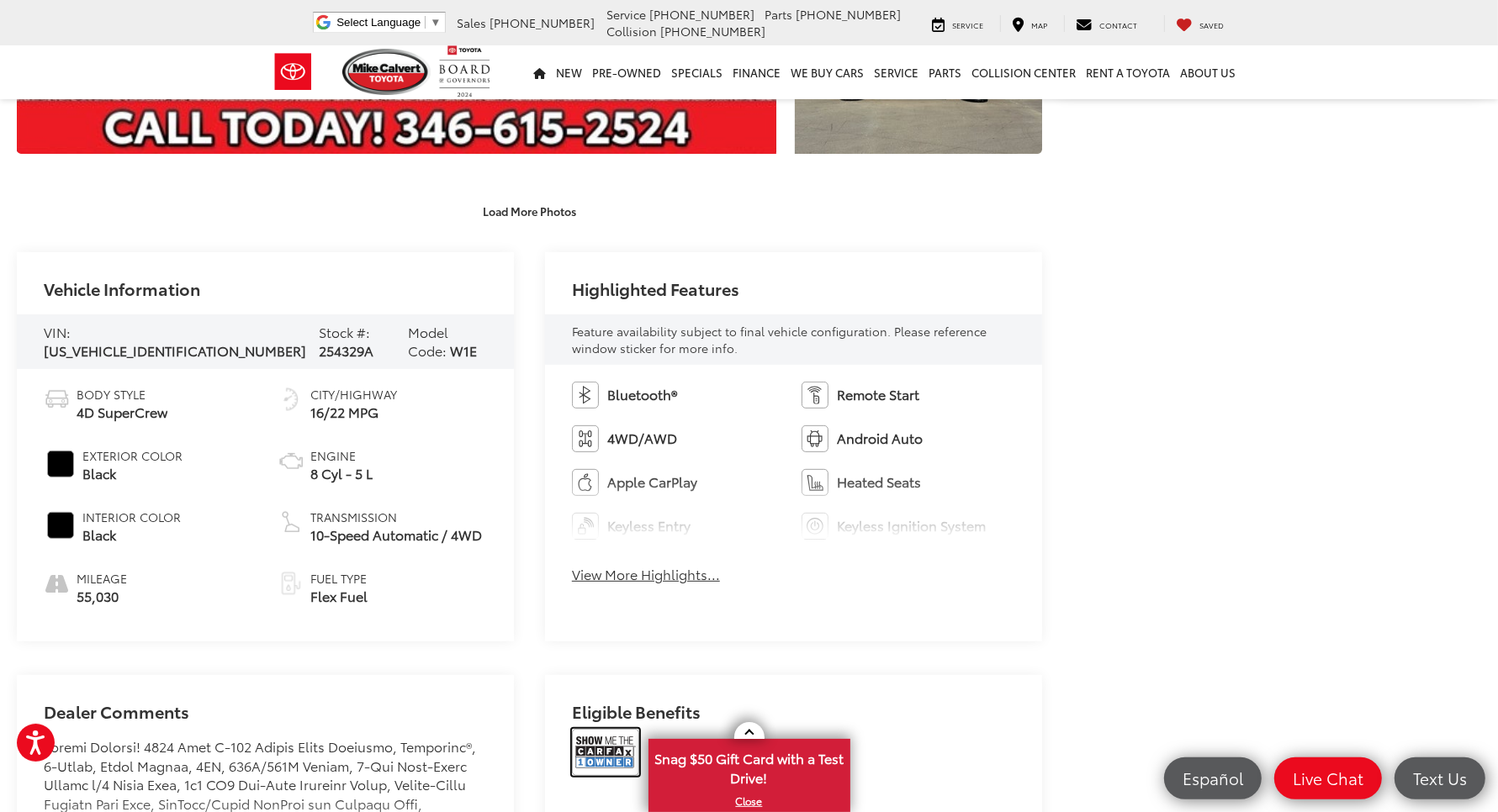
scroll to position [308, 0]
